Goal: Task Accomplishment & Management: Manage account settings

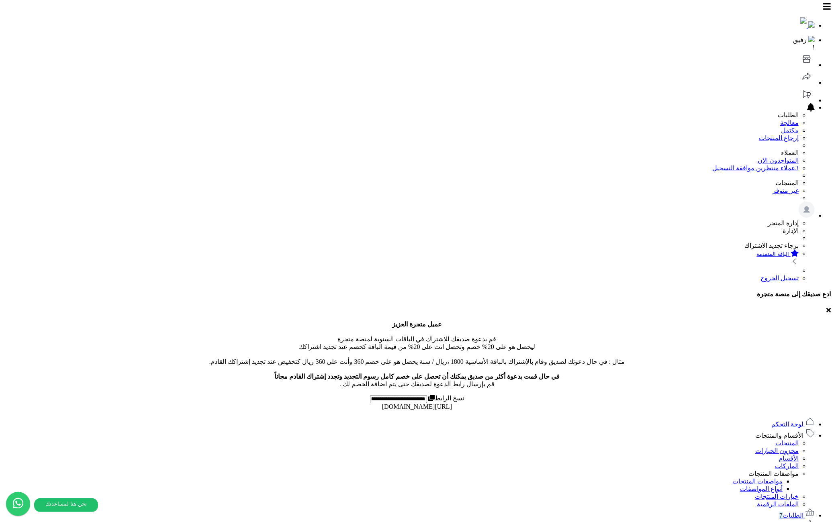
drag, startPoint x: 778, startPoint y: 76, endPoint x: 784, endPoint y: 88, distance: 13.3
click at [778, 432] on span "الأقسام والمنتجات" at bounding box center [779, 435] width 48 height 7
click at [786, 440] on link "المنتجات" at bounding box center [787, 443] width 23 height 7
select select
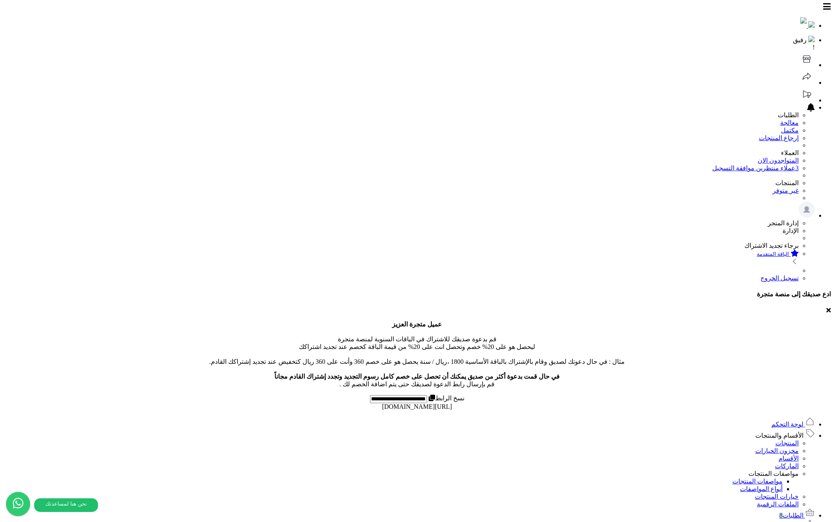
select select
click at [786, 448] on link "مخزون الخيارات" at bounding box center [784, 451] width 43 height 7
select select
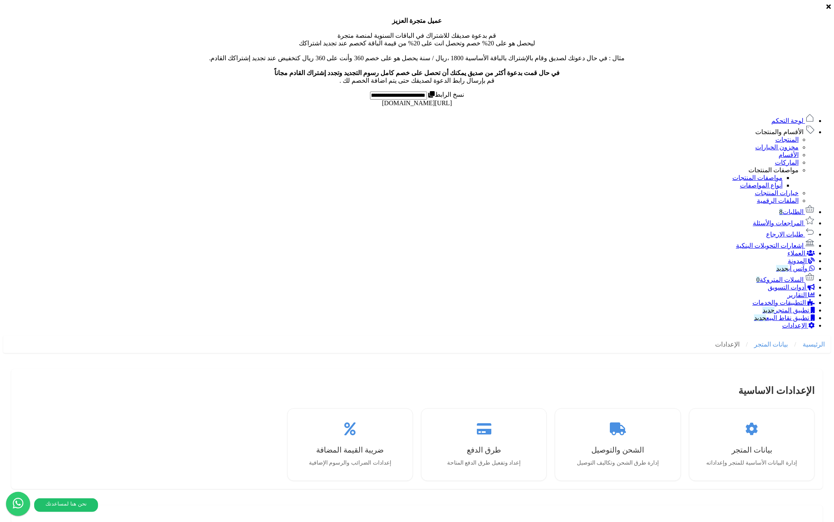
scroll to position [352, 0]
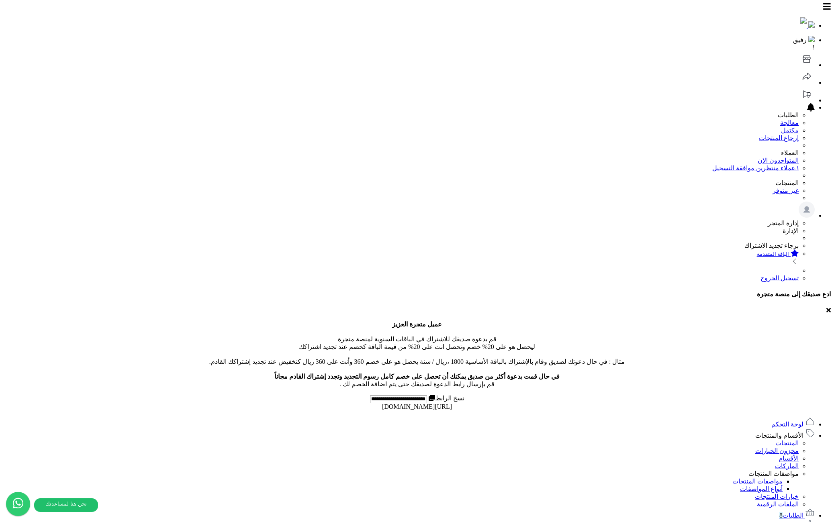
scroll to position [352, 0]
select select
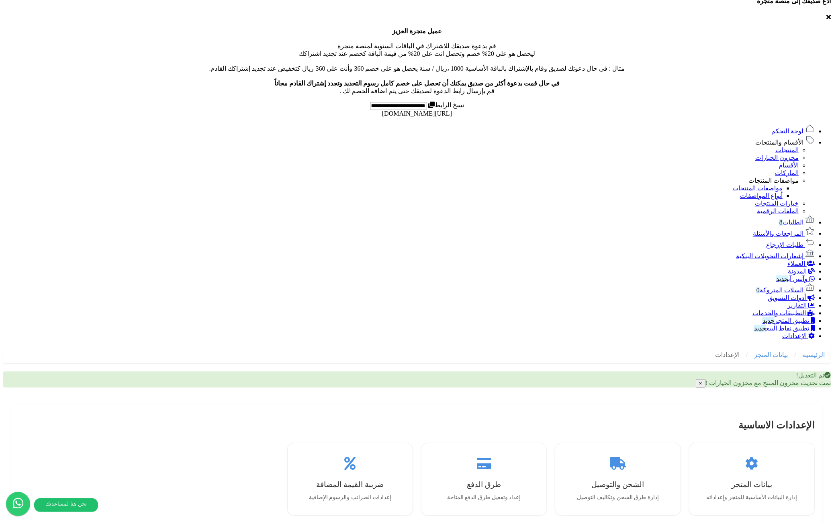
scroll to position [390, 0]
